Goal: Navigation & Orientation: Understand site structure

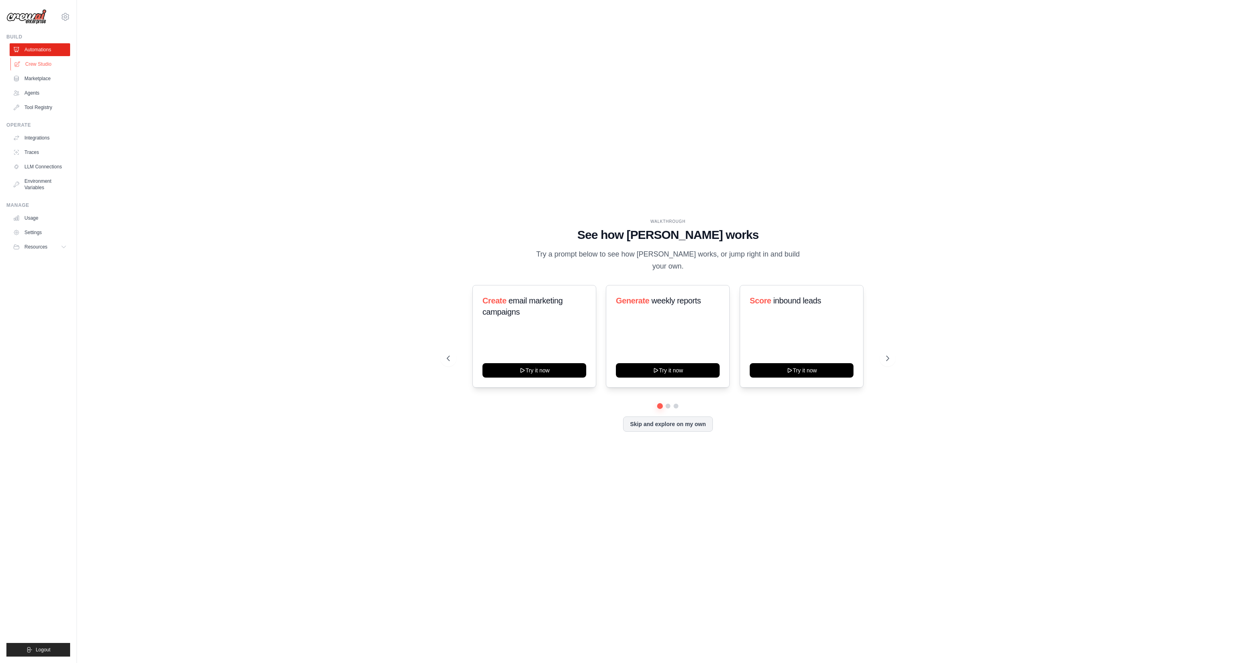
click at [42, 66] on link "Crew Studio" at bounding box center [40, 64] width 60 height 13
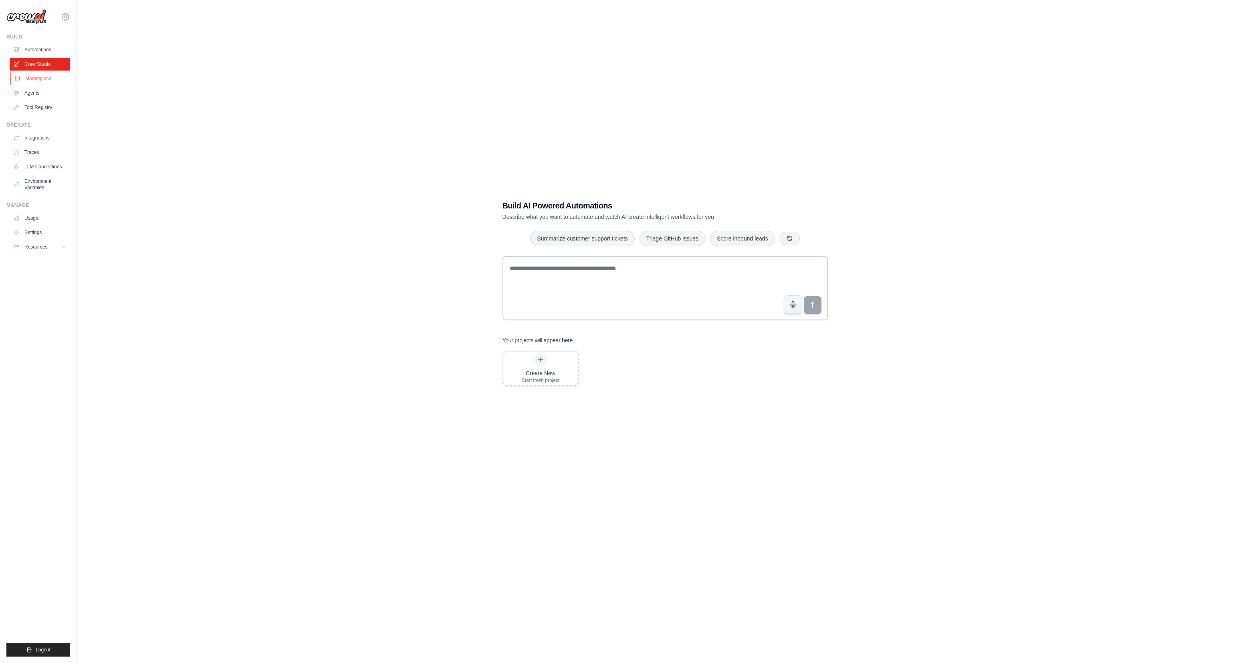
click at [39, 83] on link "Marketplace" at bounding box center [40, 78] width 60 height 13
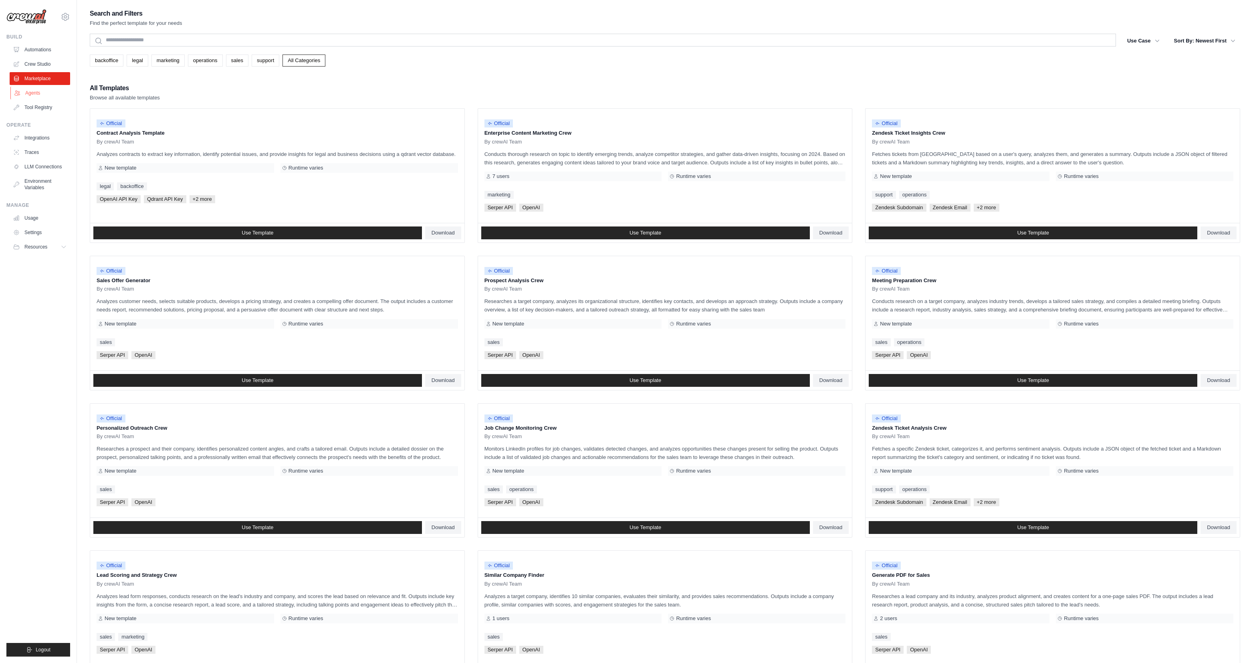
click at [38, 93] on link "Agents" at bounding box center [40, 93] width 60 height 13
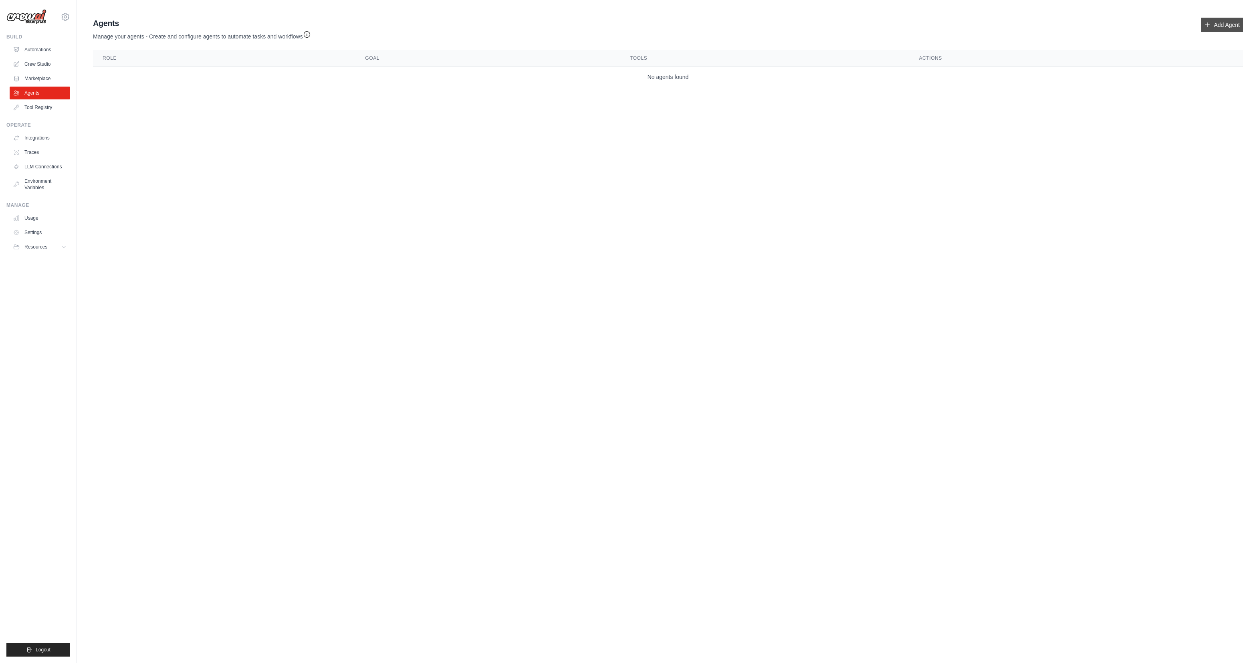
click at [1230, 29] on link "Add Agent" at bounding box center [1222, 25] width 42 height 14
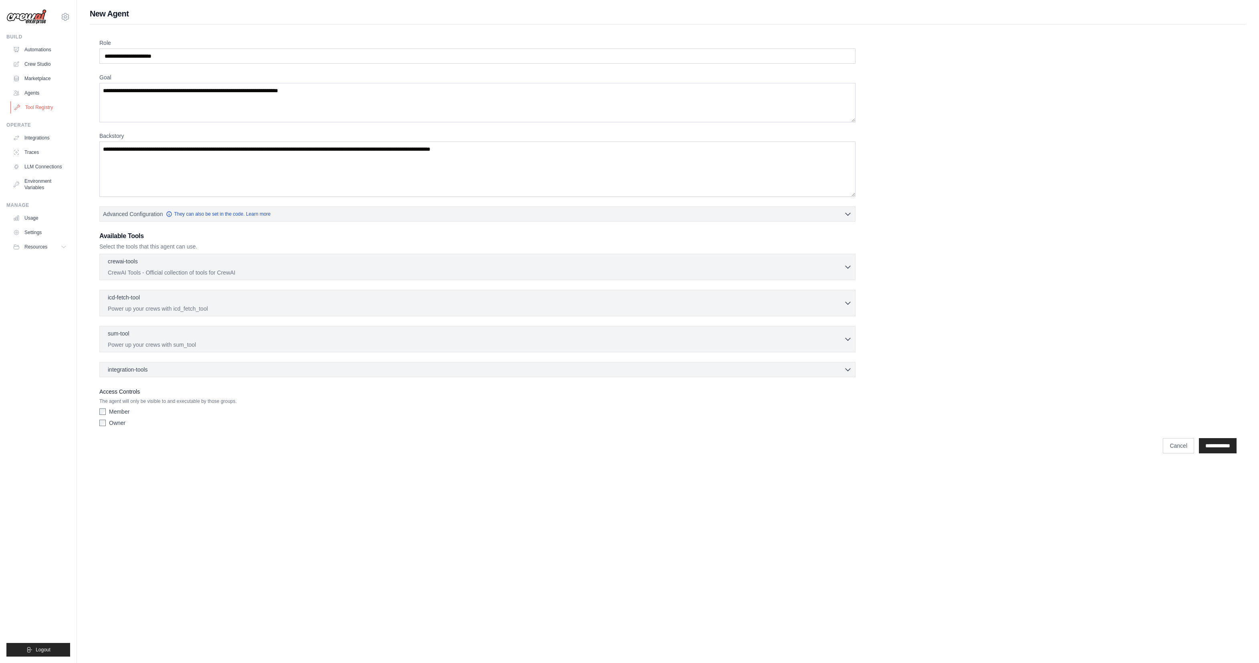
click at [37, 105] on link "Tool Registry" at bounding box center [40, 107] width 60 height 13
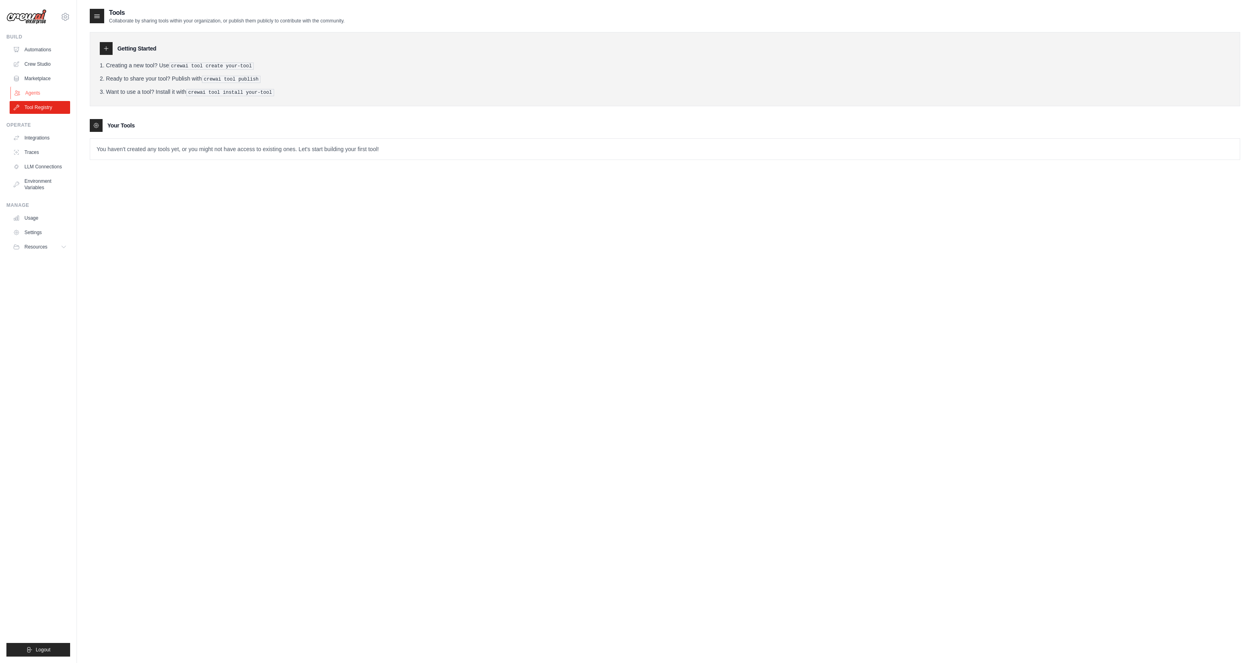
click at [33, 95] on link "Agents" at bounding box center [40, 93] width 60 height 13
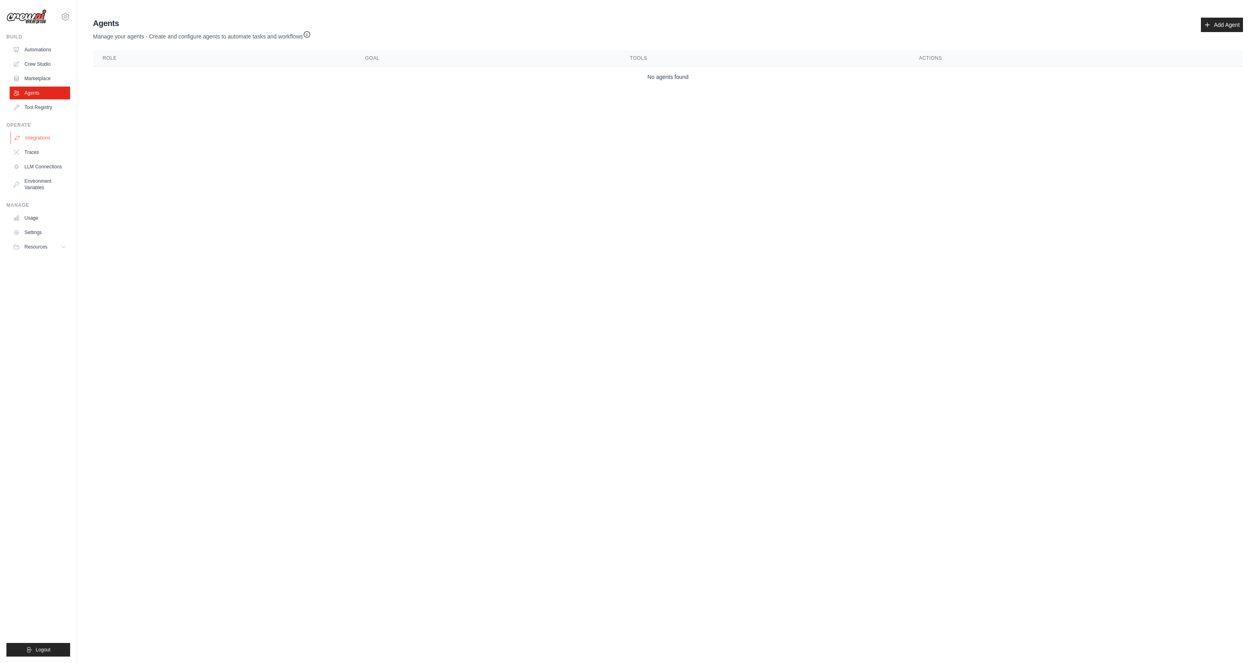
click at [39, 140] on link "Integrations" at bounding box center [40, 137] width 60 height 13
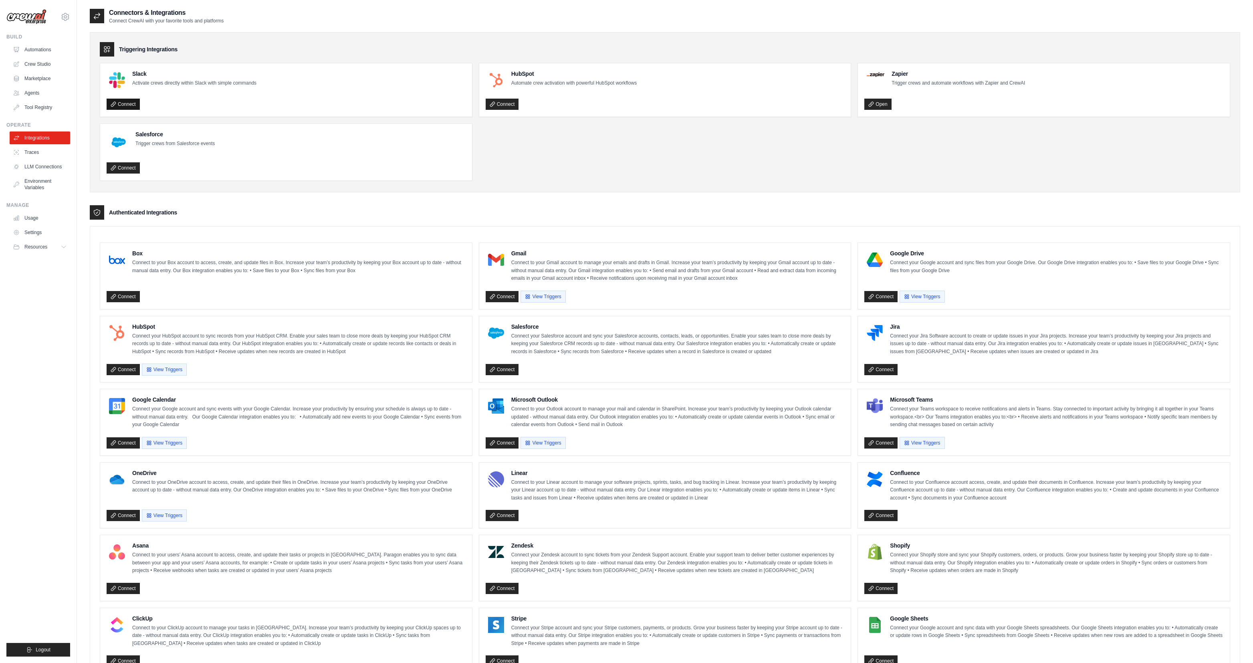
click at [129, 107] on link "Connect" at bounding box center [123, 104] width 33 height 11
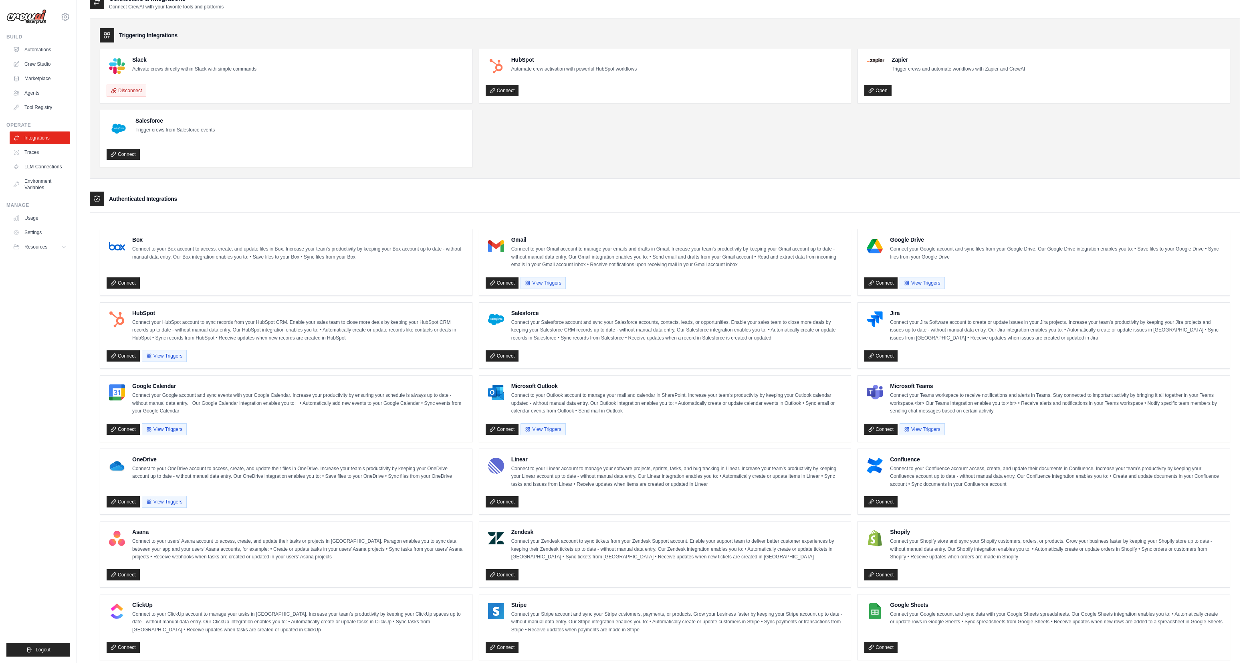
scroll to position [134, 0]
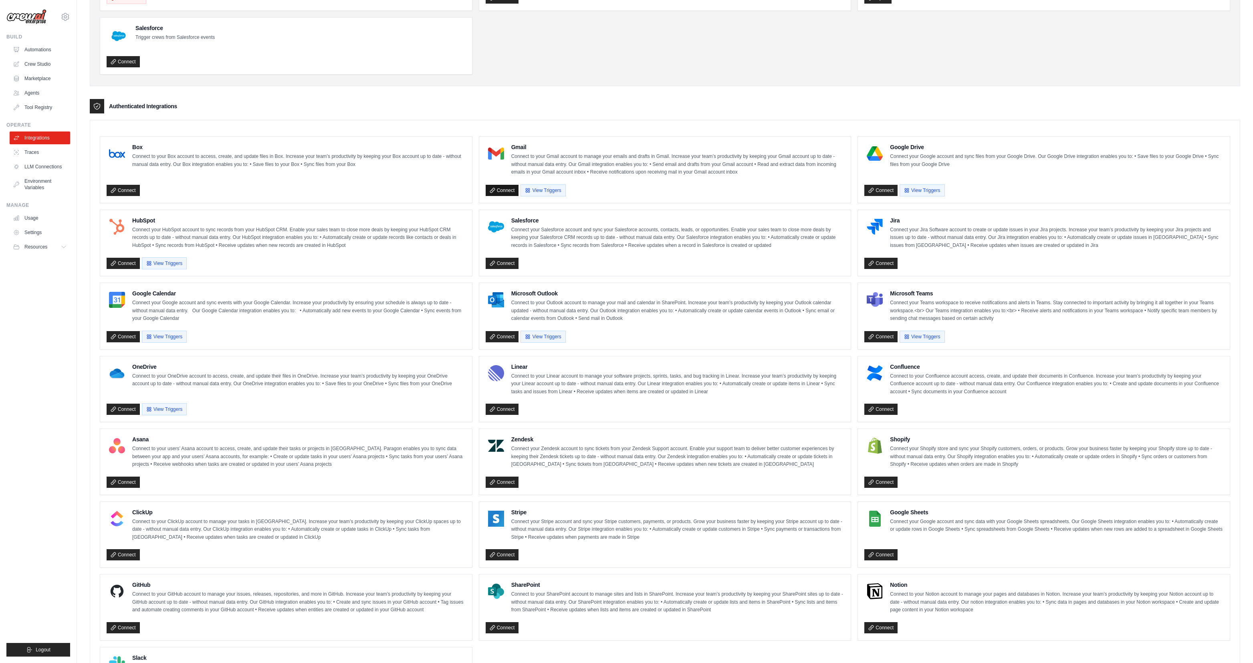
click at [509, 193] on link "Connect" at bounding box center [502, 190] width 33 height 11
click at [883, 191] on link "Connect" at bounding box center [880, 190] width 33 height 11
